Goal: Find specific page/section: Find specific page/section

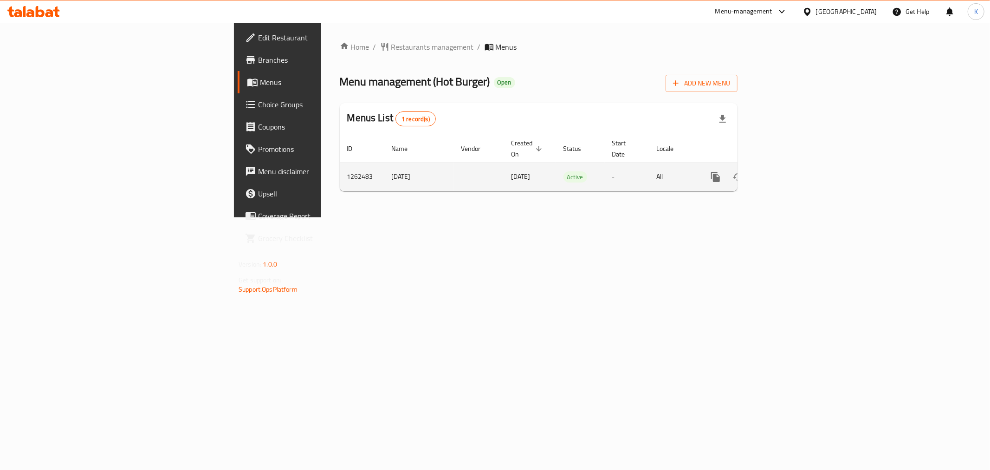
click at [786, 173] on icon "enhanced table" at bounding box center [782, 177] width 8 height 8
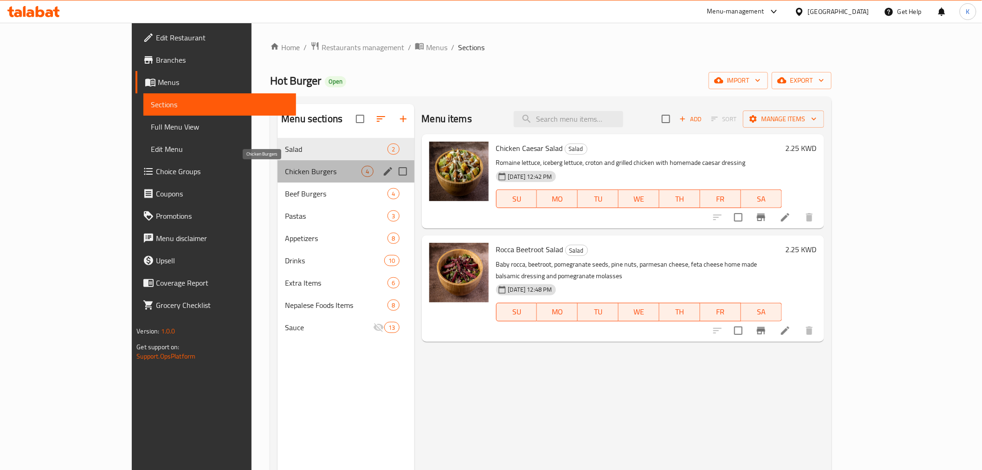
click at [297, 170] on span "Chicken Burgers" at bounding box center [323, 171] width 77 height 11
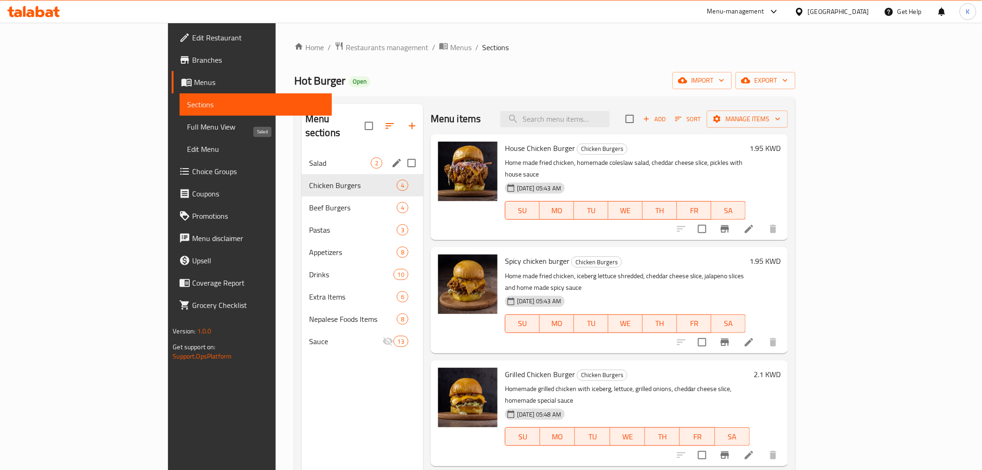
click at [309, 157] on span "Salad" at bounding box center [340, 162] width 62 height 11
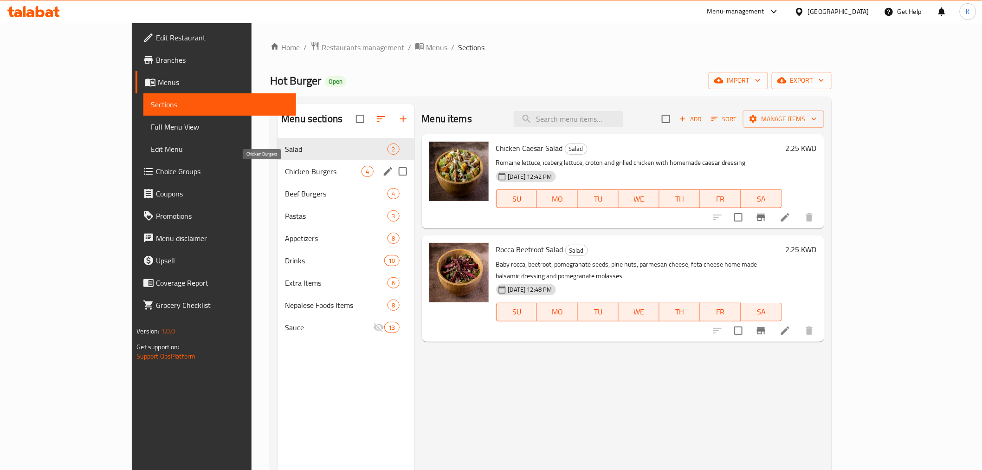
click at [277, 177] on div "Chicken Burgers 4" at bounding box center [345, 171] width 136 height 22
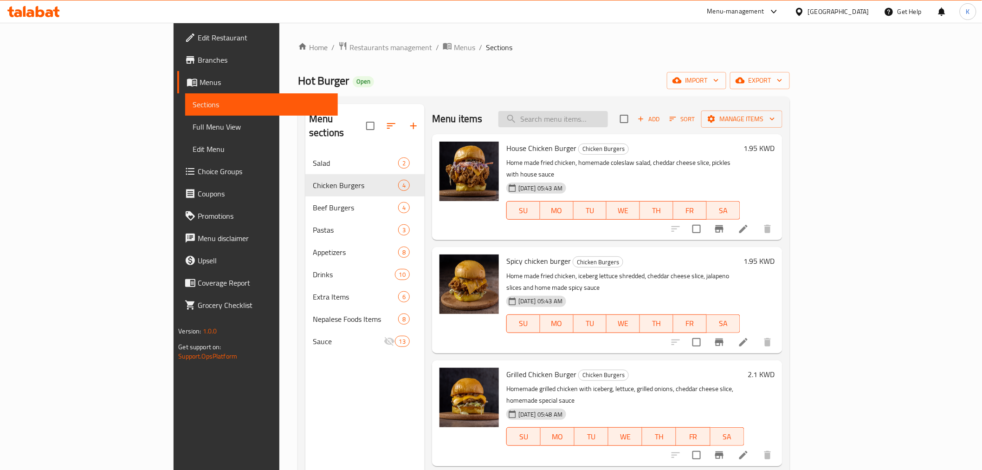
click at [608, 123] on input "search" at bounding box center [552, 119] width 109 height 16
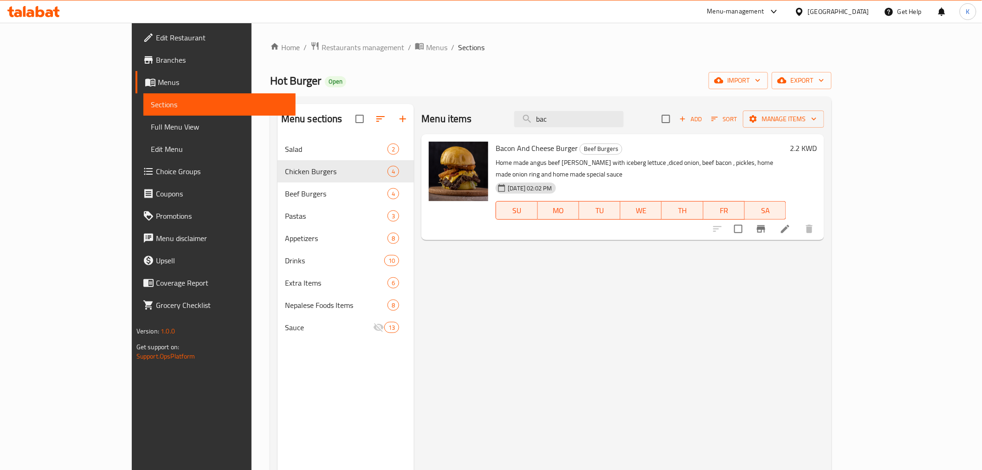
type input "bac"
click at [322, 49] on span "Restaurants management" at bounding box center [363, 47] width 83 height 11
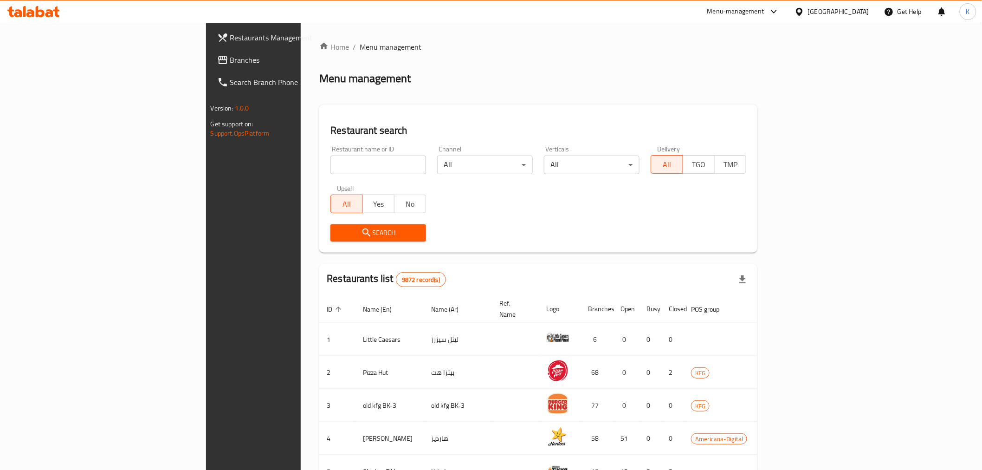
click at [861, 8] on div "[GEOGRAPHIC_DATA]" at bounding box center [838, 11] width 61 height 10
click at [765, 89] on div "[GEOGRAPHIC_DATA]" at bounding box center [799, 95] width 139 height 21
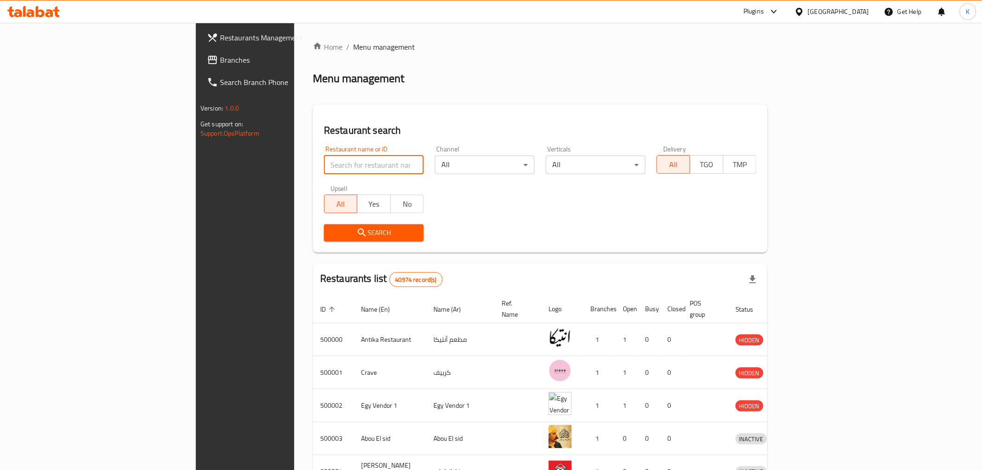
click at [324, 165] on input "search" at bounding box center [374, 164] width 100 height 19
paste input "773504"
type input "773504"
click at [331, 238] on span "Search" at bounding box center [373, 233] width 85 height 12
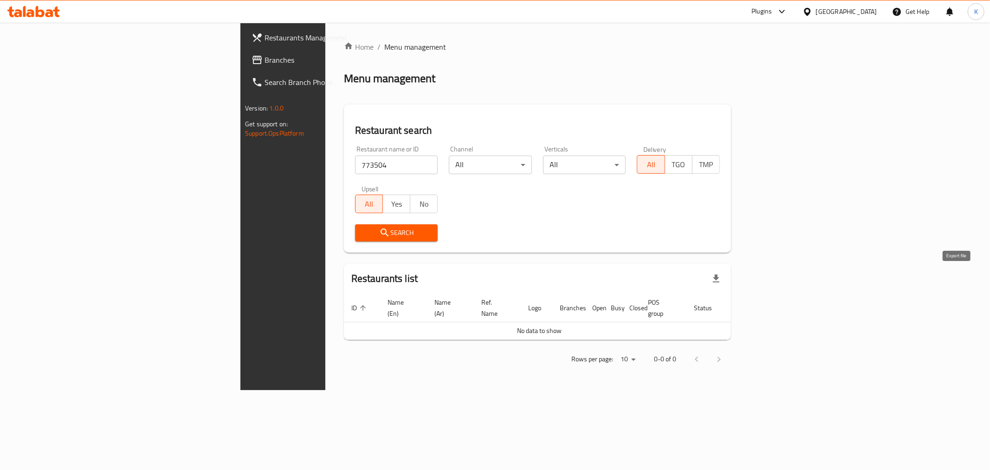
drag, startPoint x: 970, startPoint y: 281, endPoint x: 932, endPoint y: 276, distance: 38.3
click at [731, 276] on div "Restaurants list" at bounding box center [537, 279] width 387 height 30
drag, startPoint x: 955, startPoint y: 303, endPoint x: 920, endPoint y: 302, distance: 34.8
click at [767, 302] on th "Action" at bounding box center [751, 308] width 32 height 28
click at [767, 300] on th "Action" at bounding box center [751, 308] width 32 height 28
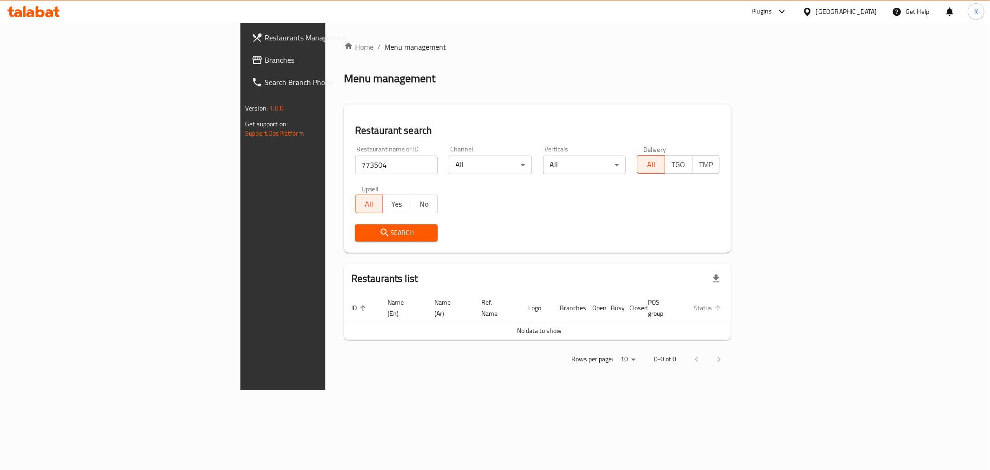
drag, startPoint x: 843, startPoint y: 302, endPoint x: 862, endPoint y: 300, distance: 19.2
click at [735, 298] on th "Status" at bounding box center [710, 308] width 49 height 28
drag, startPoint x: 960, startPoint y: 303, endPoint x: 913, endPoint y: 308, distance: 47.6
click at [767, 308] on tr "ID sorted ascending Name (En) Name (Ar) Ref. Name Logo Branches Open Busy Close…" at bounding box center [555, 308] width 423 height 28
click at [244, 66] on link "Branches" at bounding box center [324, 60] width 161 height 22
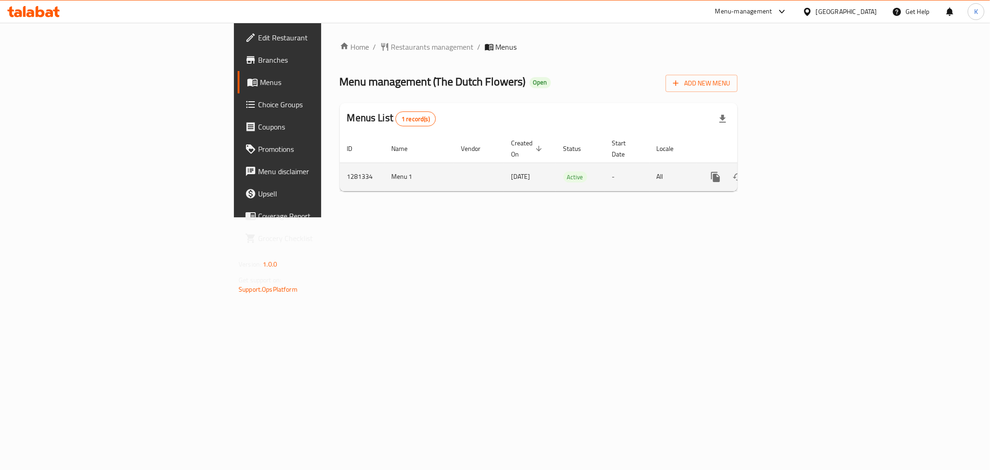
click at [788, 171] on icon "enhanced table" at bounding box center [782, 176] width 11 height 11
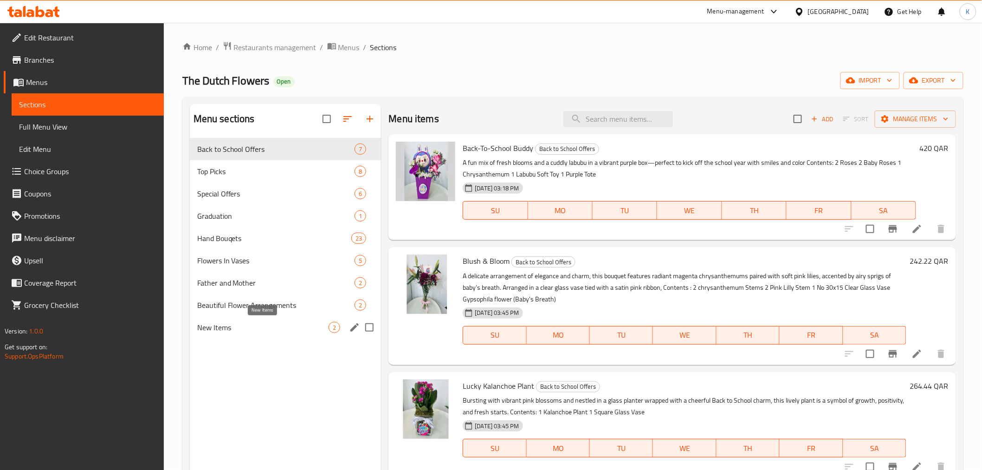
click at [245, 332] on span "New Items" at bounding box center [263, 327] width 132 height 11
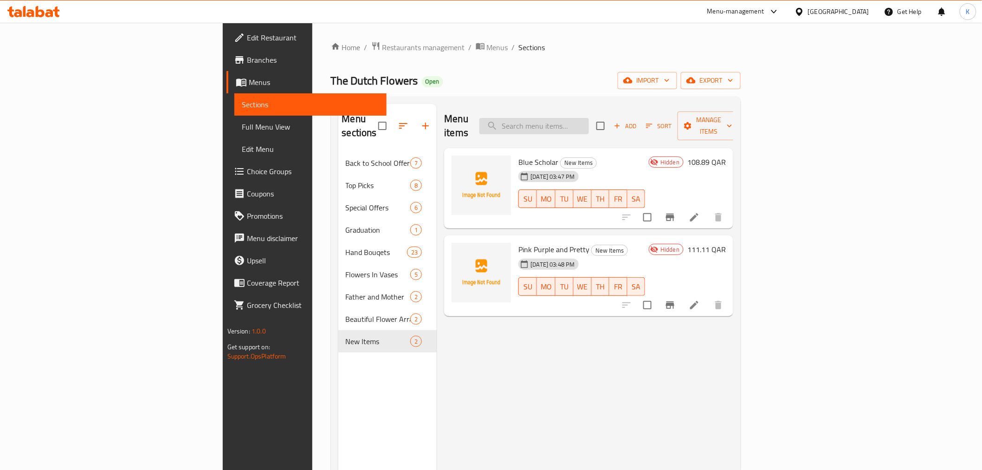
click at [589, 118] on input "search" at bounding box center [533, 126] width 109 height 16
paste input "Bright Beginnings"
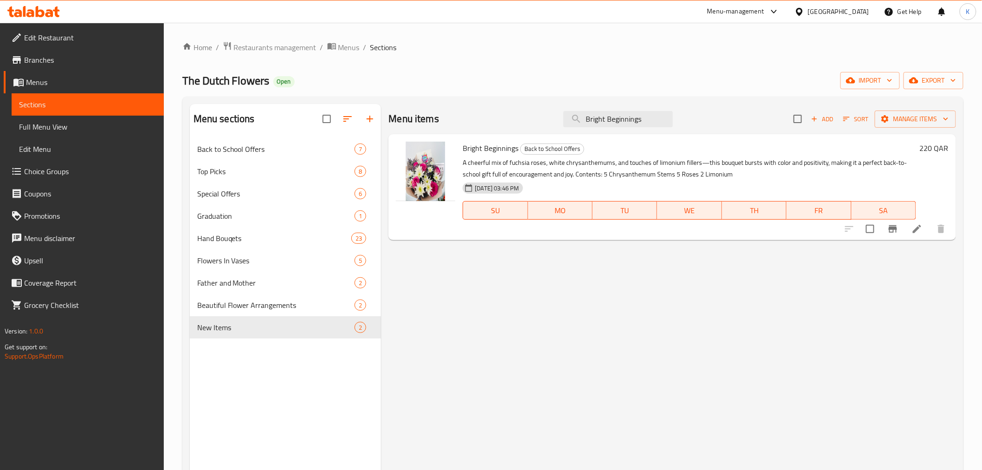
drag, startPoint x: 644, startPoint y: 123, endPoint x: 148, endPoint y: 91, distance: 496.1
click at [166, 96] on div "Home / Restaurants management / Menus / Sections The Dutch Flowers Open import …" at bounding box center [573, 311] width 818 height 577
paste input "Green Start"
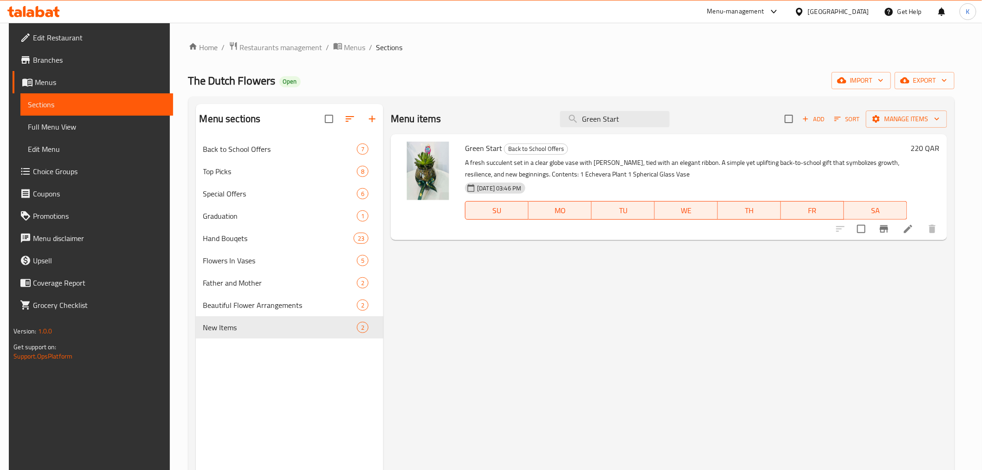
type input "Green Start"
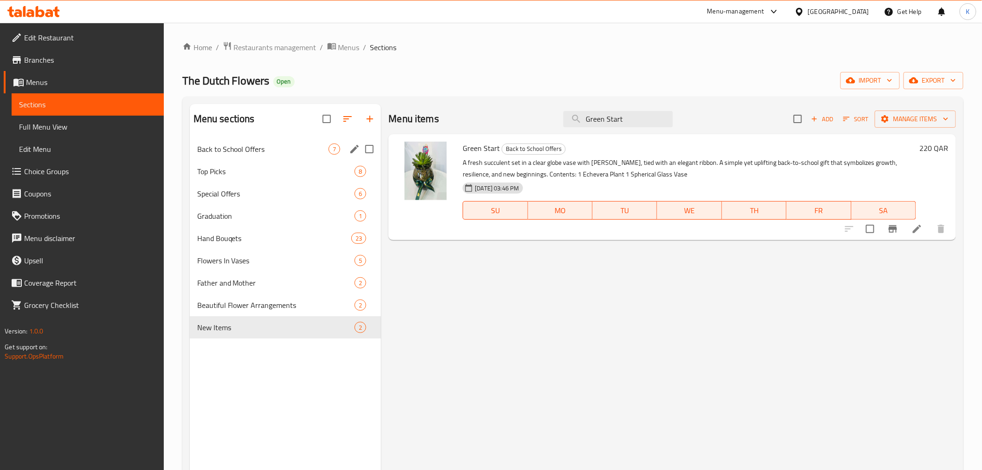
click at [235, 159] on div "Back to School Offers 7" at bounding box center [286, 149] width 192 height 22
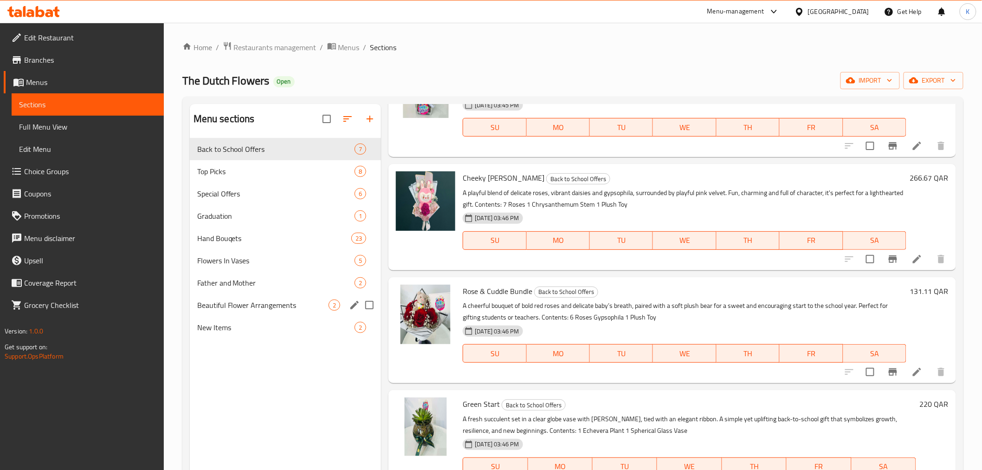
scroll to position [303, 0]
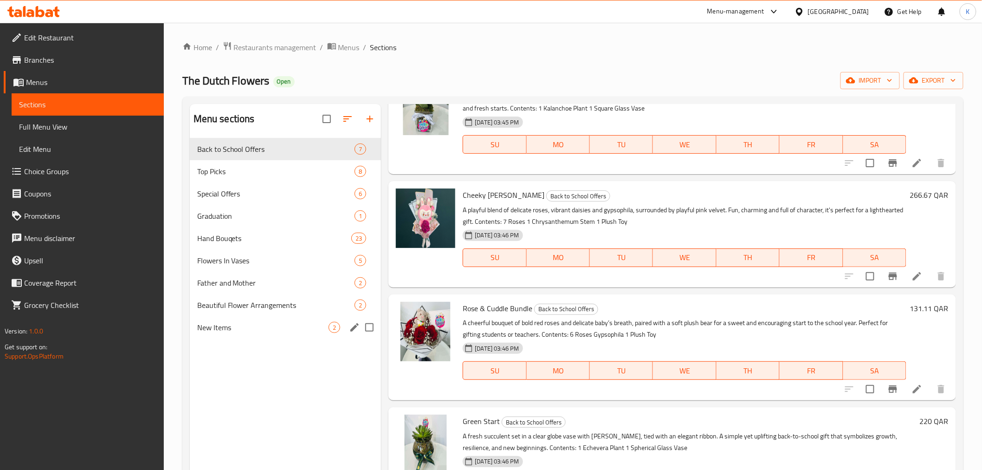
click at [282, 334] on div "New Items 2" at bounding box center [286, 327] width 192 height 22
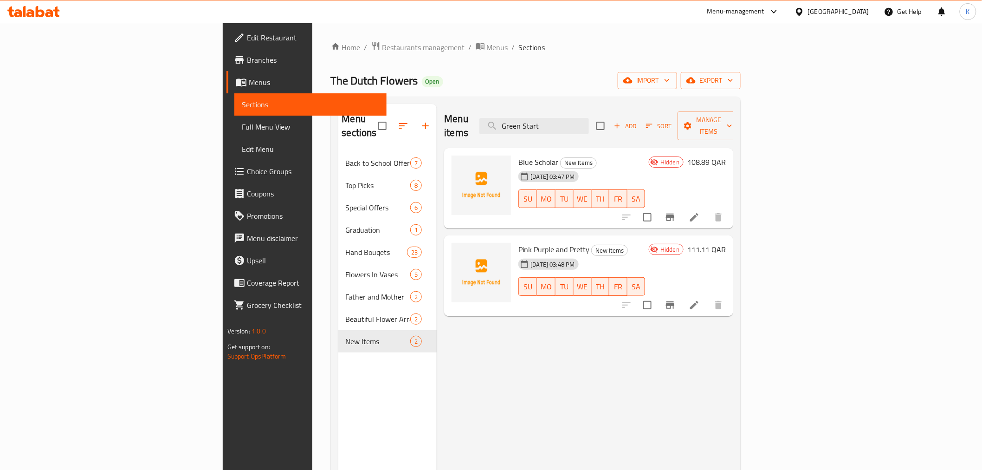
click at [515, 167] on div "28-08-2025 03:47 PM" at bounding box center [531, 176] width 33 height 19
click at [518, 155] on span "Blue Scholar" at bounding box center [538, 162] width 40 height 14
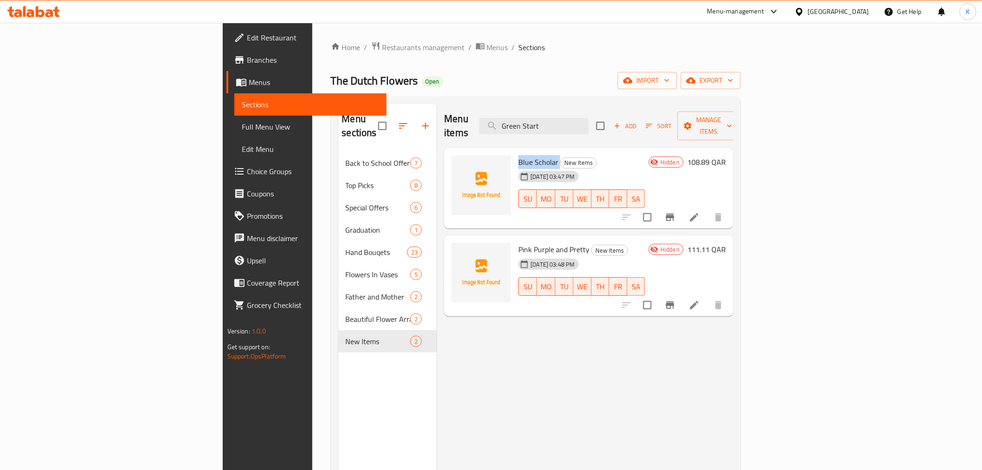
copy h6 "Blue Scholar"
click at [518, 242] on span "Pink Purple and Pretty" at bounding box center [553, 249] width 71 height 14
copy h6 "Pink Purple and Pretty"
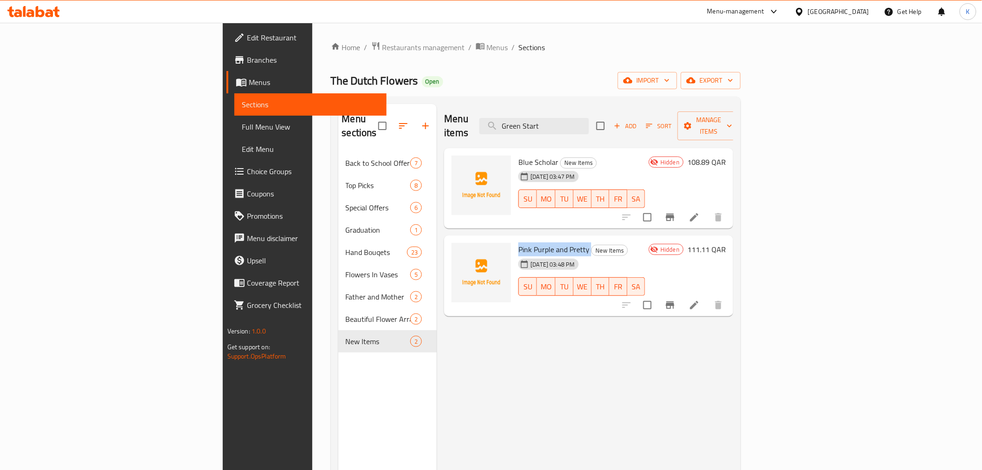
click at [854, 14] on div "[GEOGRAPHIC_DATA]" at bounding box center [838, 11] width 61 height 10
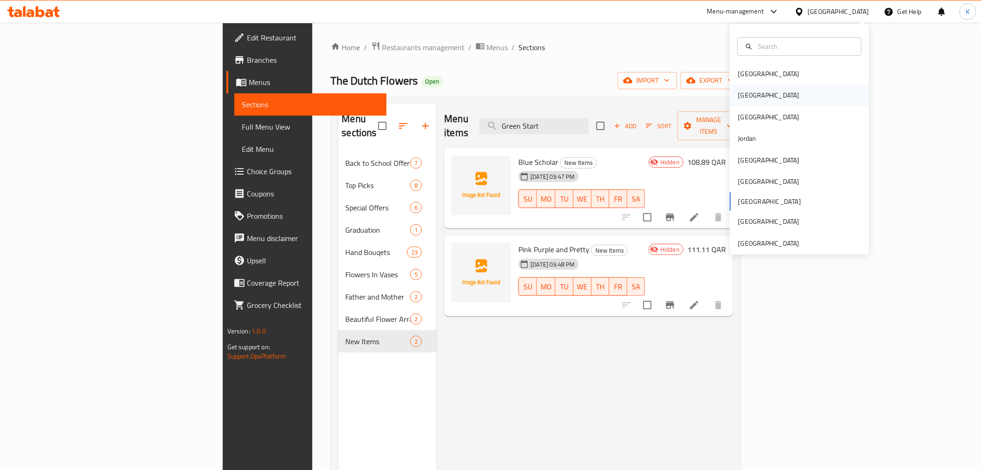
click at [757, 94] on div "[GEOGRAPHIC_DATA]" at bounding box center [799, 95] width 139 height 21
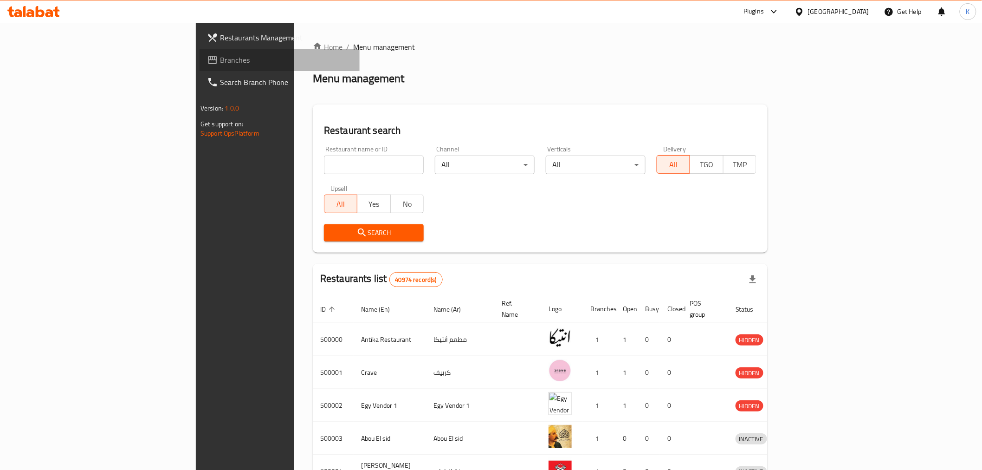
click at [220, 60] on span "Branches" at bounding box center [286, 59] width 132 height 11
